Goal: Information Seeking & Learning: Learn about a topic

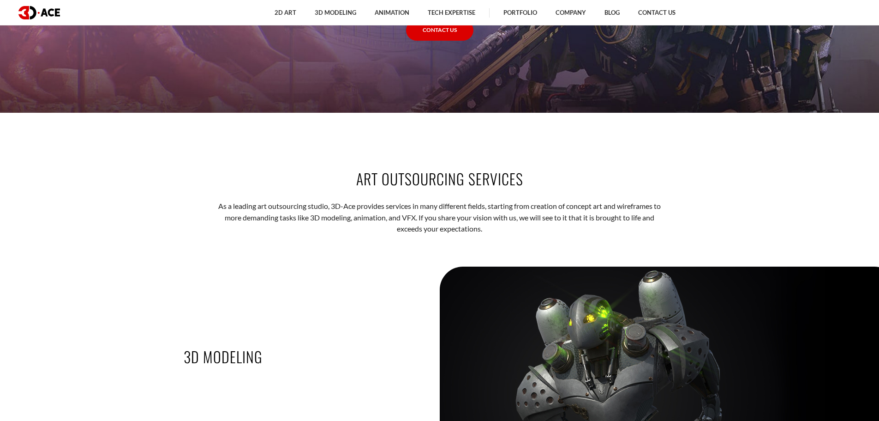
scroll to position [1200, 0]
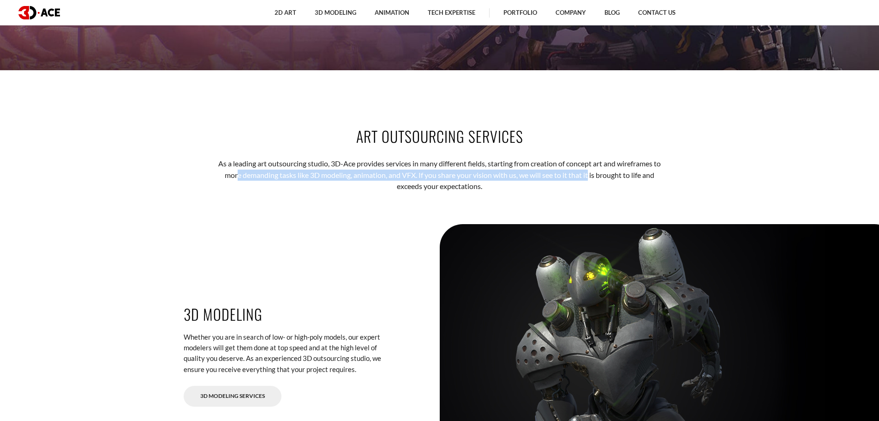
drag, startPoint x: 243, startPoint y: 165, endPoint x: 590, endPoint y: 173, distance: 346.8
click at [590, 173] on p "As a leading art outsourcing studio, 3D-Ace provides services in many different…" at bounding box center [439, 175] width 455 height 34
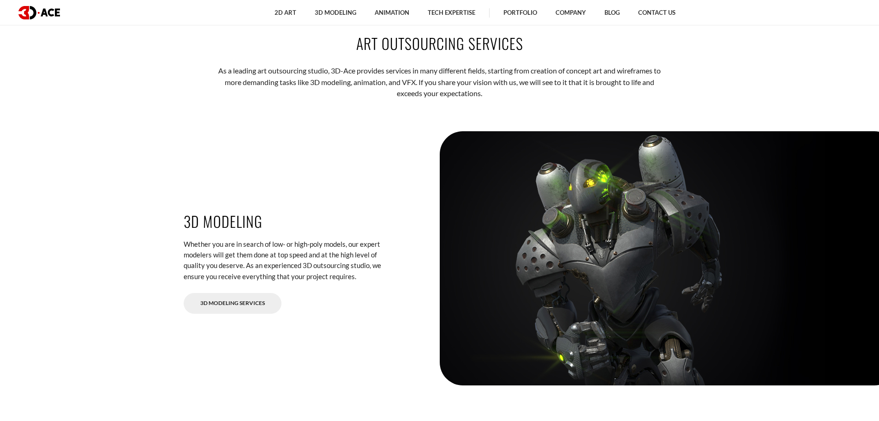
scroll to position [1339, 0]
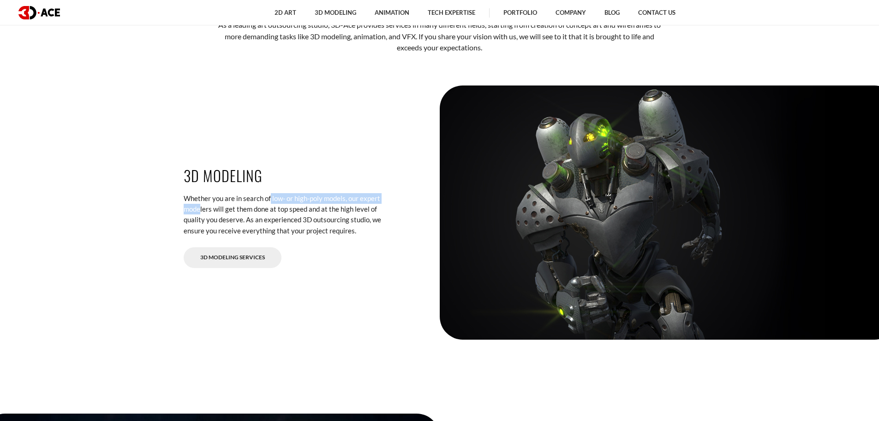
drag, startPoint x: 245, startPoint y: 191, endPoint x: 376, endPoint y: 200, distance: 131.9
click at [376, 200] on div "3D Modeling Whether you are in search of low- or high-poly models, our expert m…" at bounding box center [286, 212] width 219 height 110
click at [377, 200] on p "Whether you are in search of low- or high-poly models, our expert modelers will…" at bounding box center [286, 214] width 205 height 43
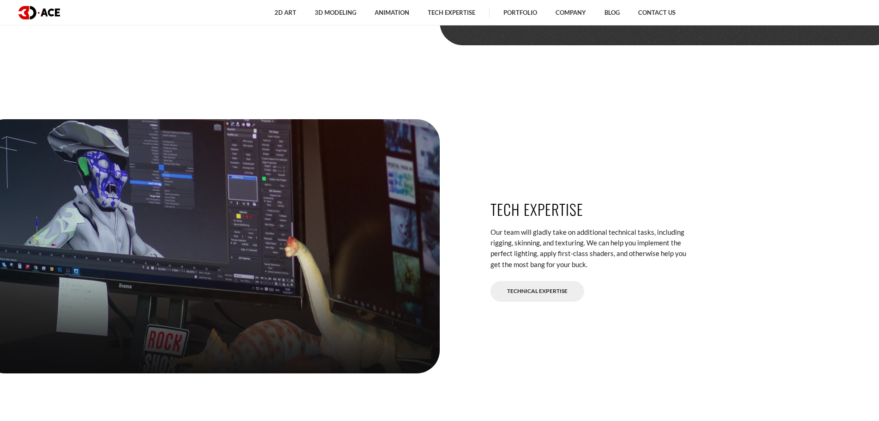
scroll to position [2354, 0]
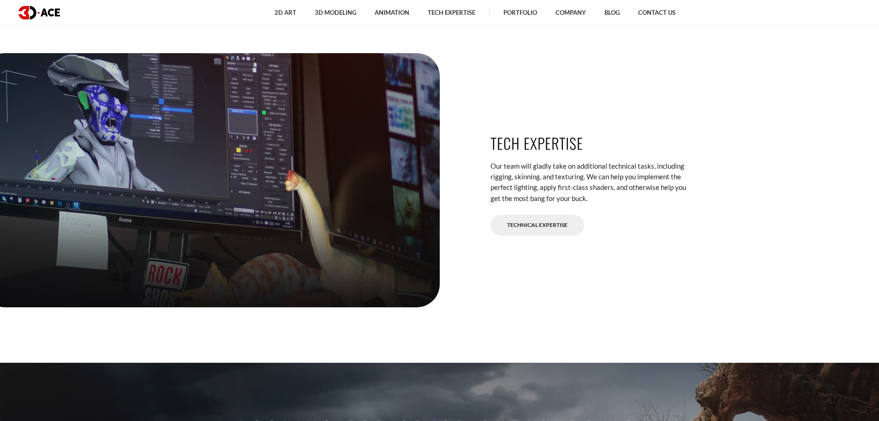
drag, startPoint x: 492, startPoint y: 160, endPoint x: 676, endPoint y: 203, distance: 189.6
click at [676, 203] on div "Tech expertise Our team will gladly take on additional technical tasks, includi…" at bounding box center [593, 180] width 219 height 110
click at [676, 203] on p "Our team will gladly take on additional technical tasks, including rigging, ski…" at bounding box center [593, 182] width 205 height 43
drag, startPoint x: 555, startPoint y: 164, endPoint x: 594, endPoint y: 182, distance: 42.6
click at [594, 182] on p "Our team will gladly take on additional technical tasks, including rigging, ski…" at bounding box center [593, 182] width 205 height 43
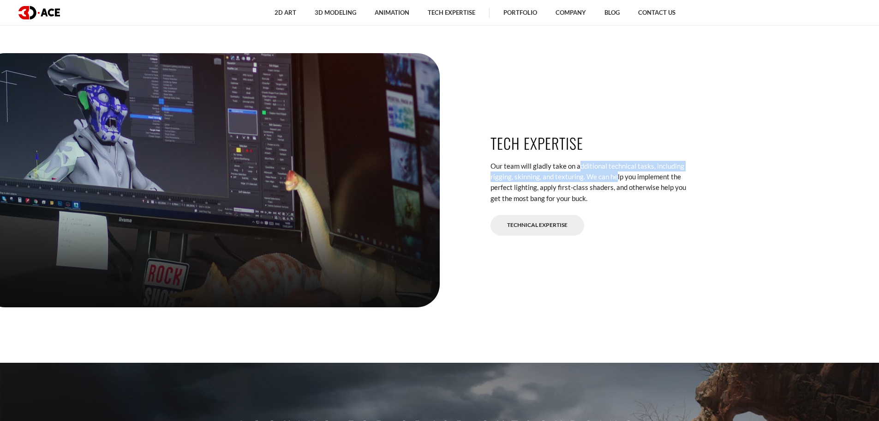
click at [594, 182] on p "Our team will gladly take on additional technical tasks, including rigging, ski…" at bounding box center [593, 182] width 205 height 43
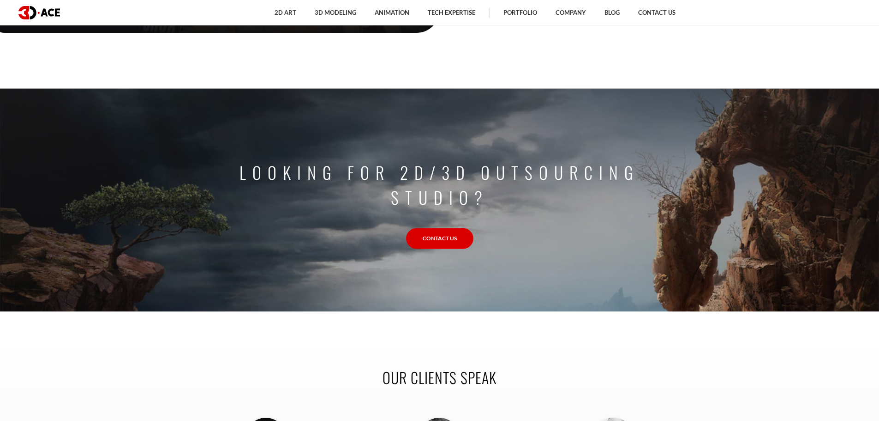
scroll to position [2678, 0]
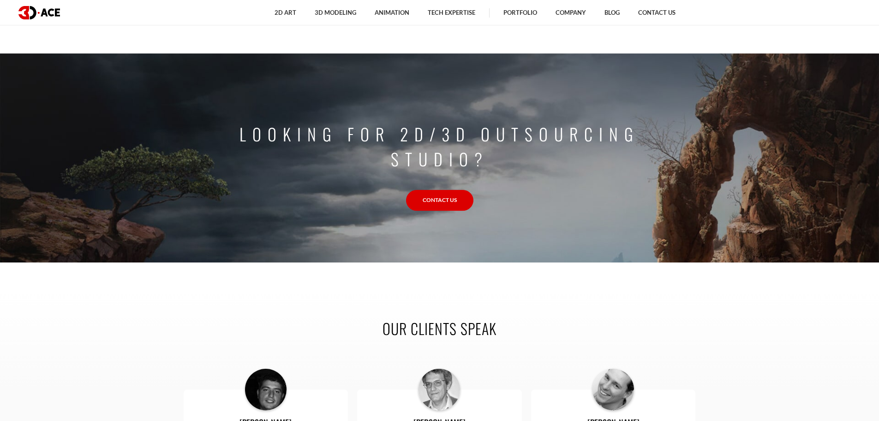
drag, startPoint x: 287, startPoint y: 133, endPoint x: 571, endPoint y: 160, distance: 285.2
click at [571, 160] on p "Looking for 2D/3D outsourcing studio?" at bounding box center [439, 146] width 415 height 50
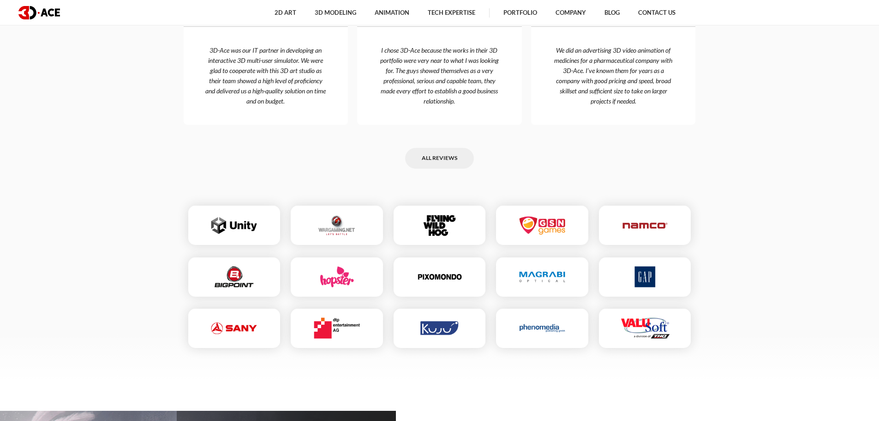
scroll to position [2908, 0]
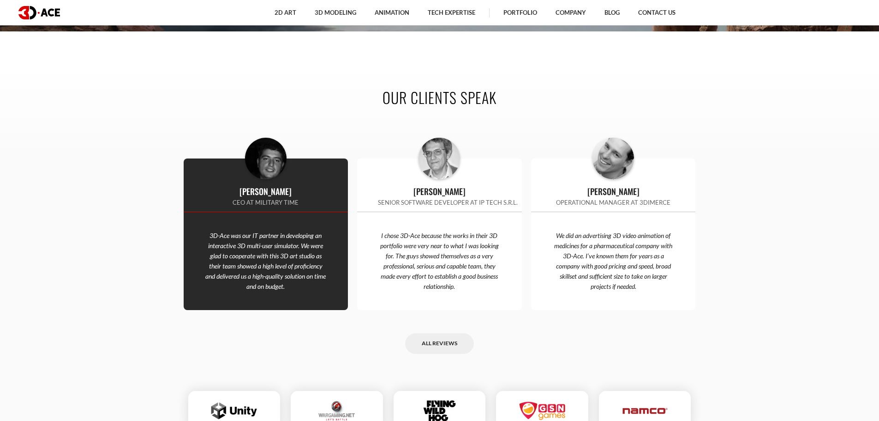
click at [265, 246] on div "[PERSON_NAME] CEO at Military Time 3D-Ace was our IT partner in developing an i…" at bounding box center [266, 233] width 165 height 151
click at [321, 274] on p "3D-Ace was our IT partner in developing an interactive 3D multi-user simulator.…" at bounding box center [266, 260] width 165 height 61
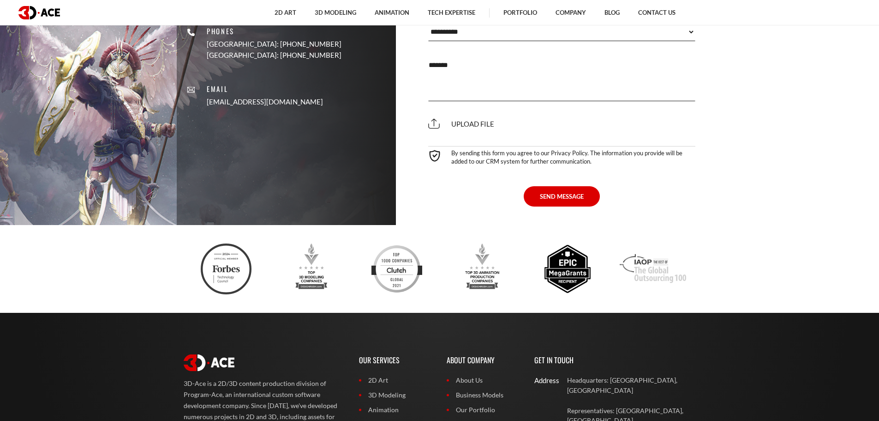
scroll to position [3786, 0]
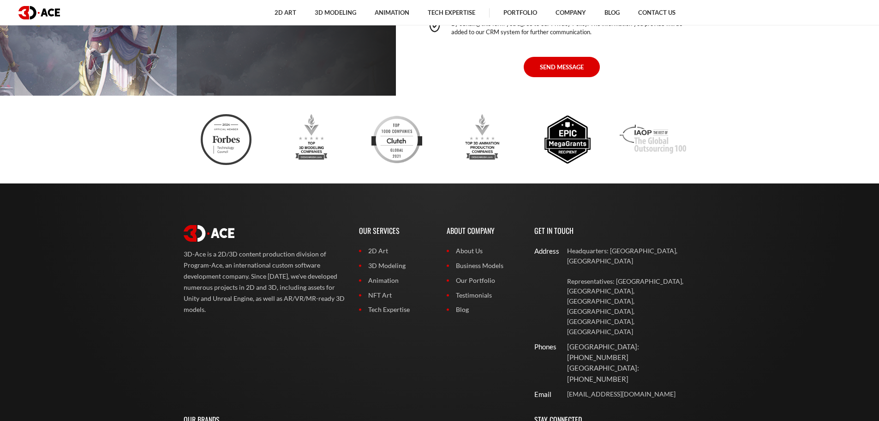
drag, startPoint x: 189, startPoint y: 254, endPoint x: 326, endPoint y: 310, distance: 147.5
click at [326, 310] on p "3D-Ace is a 2D/3D content production division of Program-Ace, an international …" at bounding box center [265, 281] width 162 height 66
drag, startPoint x: 256, startPoint y: 303, endPoint x: 178, endPoint y: 253, distance: 93.0
click at [178, 253] on div "3D-Ace is a 2D/3D content production division of Program-Ace, an international …" at bounding box center [264, 310] width 175 height 188
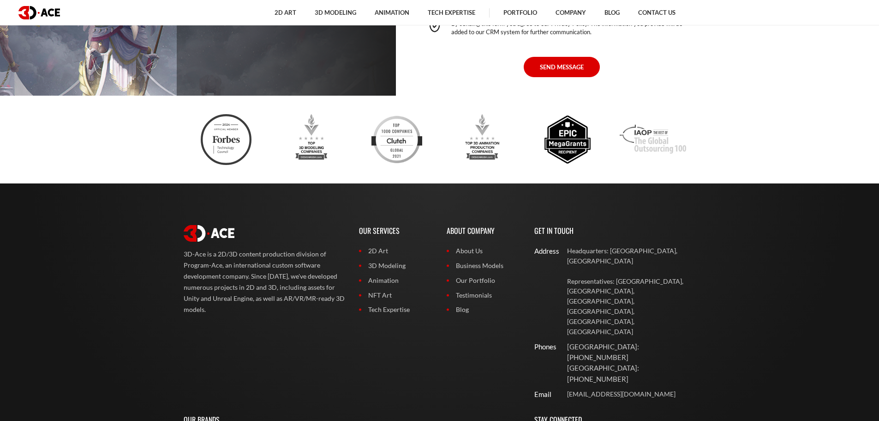
click at [178, 253] on div "3D-Ace is a 2D/3D content production division of Program-Ace, an international …" at bounding box center [264, 310] width 175 height 188
drag, startPoint x: 180, startPoint y: 253, endPoint x: 284, endPoint y: 324, distance: 125.9
click at [284, 324] on div "3D-Ace is a 2D/3D content production division of Program-Ace, an international …" at bounding box center [264, 310] width 175 height 188
click at [285, 324] on div "3D-Ace is a 2D/3D content production division of Program-Ace, an international …" at bounding box center [264, 310] width 175 height 188
drag, startPoint x: 606, startPoint y: 291, endPoint x: 701, endPoint y: 295, distance: 94.7
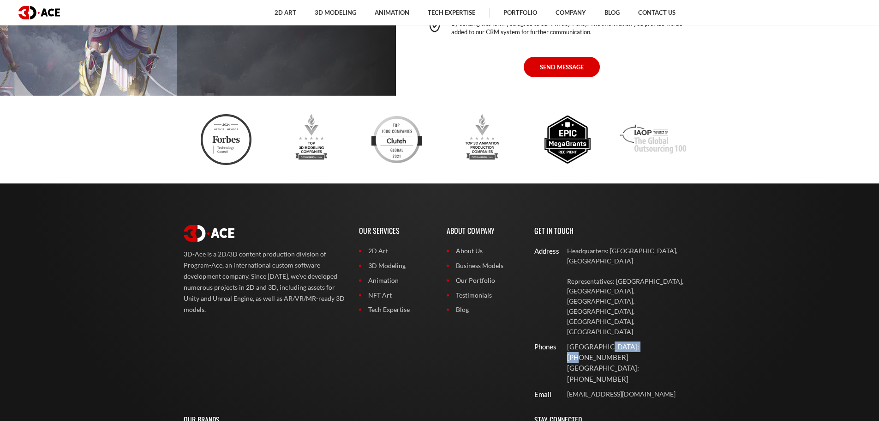
click at [701, 341] on div "[GEOGRAPHIC_DATA]: [PHONE_NUMBER] [GEOGRAPHIC_DATA]: [PHONE_NUMBER]" at bounding box center [630, 362] width 146 height 43
drag, startPoint x: 572, startPoint y: 303, endPoint x: 717, endPoint y: 303, distance: 145.9
click at [716, 303] on footer "3D-Ace is a 2D/3D content production division of Program-Ace, an international …" at bounding box center [439, 362] width 879 height 359
click at [717, 303] on footer "3D-Ace is a 2D/3D content production division of Program-Ace, an international …" at bounding box center [439, 362] width 879 height 359
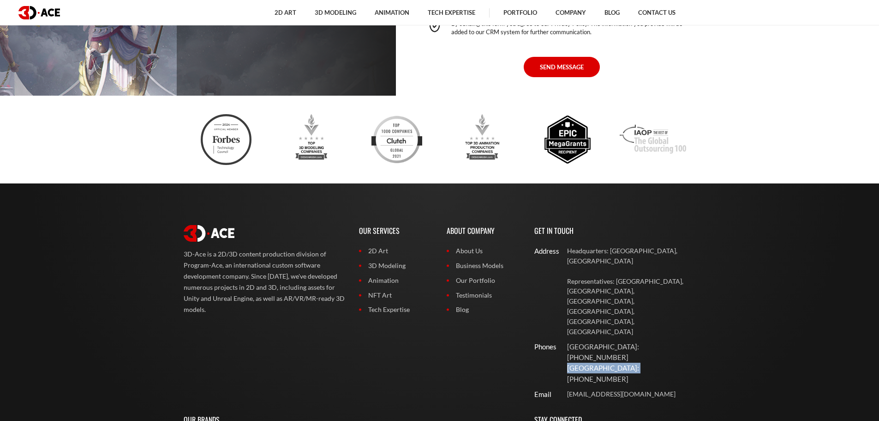
drag, startPoint x: 312, startPoint y: 373, endPoint x: 156, endPoint y: 349, distance: 158.0
click at [156, 349] on footer "3D-Ace is a 2D/3D content production division of Program-Ace, an international …" at bounding box center [439, 362] width 879 height 359
click at [153, 347] on footer "3D-Ace is a 2D/3D content production division of Program-Ace, an international …" at bounding box center [439, 362] width 879 height 359
click at [158, 339] on footer "3D-Ace is a 2D/3D content production division of Program-Ace, an international …" at bounding box center [439, 362] width 879 height 359
drag, startPoint x: 193, startPoint y: 347, endPoint x: 354, endPoint y: 362, distance: 161.4
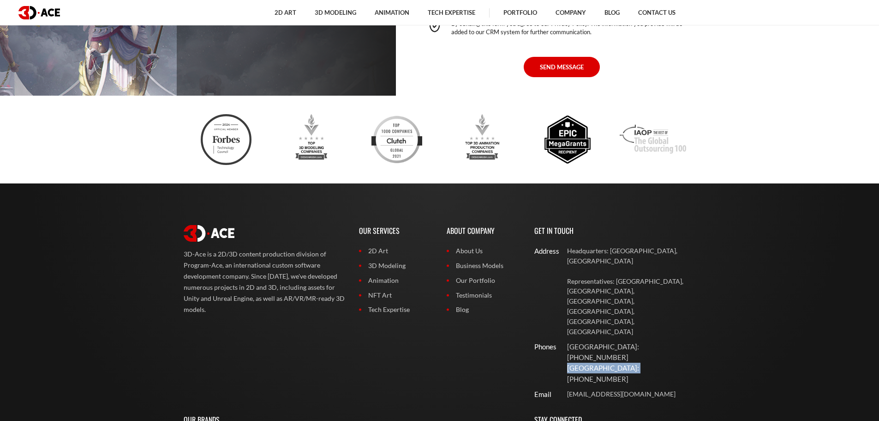
drag, startPoint x: 237, startPoint y: 306, endPoint x: 179, endPoint y: 257, distance: 76.3
click at [179, 258] on div "3D-Ace is a 2D/3D content production division of Program-Ace, an international …" at bounding box center [264, 310] width 175 height 188
click at [179, 257] on div "3D-Ace is a 2D/3D content production division of Program-Ace, an international …" at bounding box center [264, 310] width 175 height 188
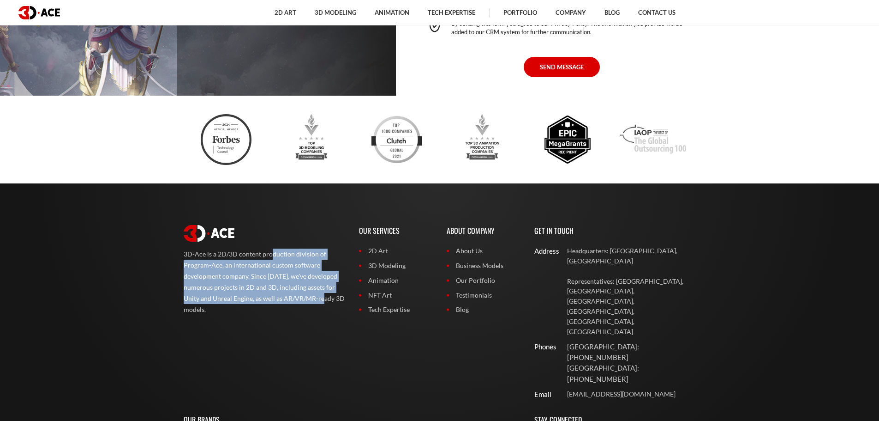
drag, startPoint x: 181, startPoint y: 253, endPoint x: 242, endPoint y: 301, distance: 77.4
click at [242, 301] on div "3D-Ace is a 2D/3D content production division of Program-Ace, an international …" at bounding box center [264, 310] width 175 height 188
click at [242, 301] on p "3D-Ace is a 2D/3D content production division of Program-Ace, an international …" at bounding box center [265, 281] width 162 height 66
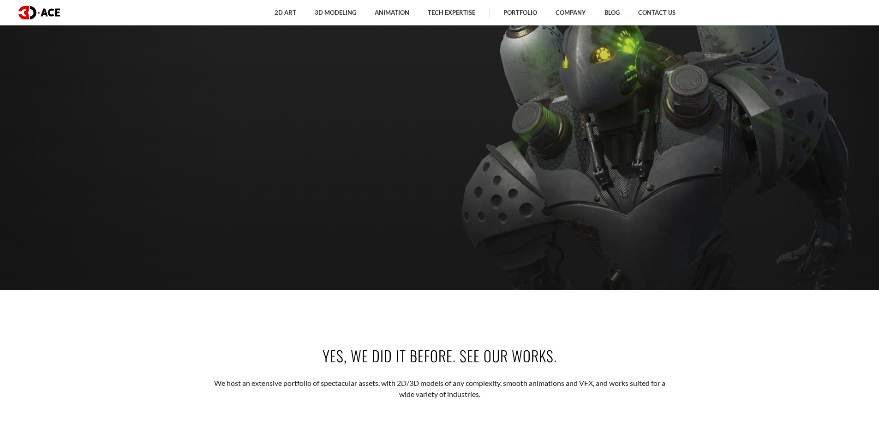
scroll to position [0, 0]
